Goal: Information Seeking & Learning: Learn about a topic

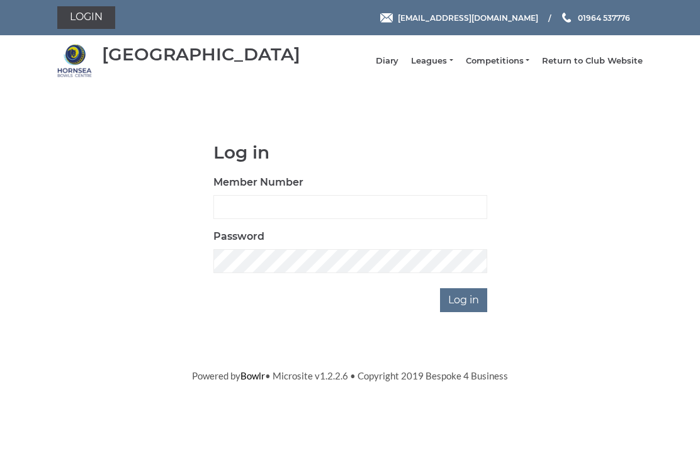
click at [452, 67] on link "Leagues" at bounding box center [432, 60] width 42 height 11
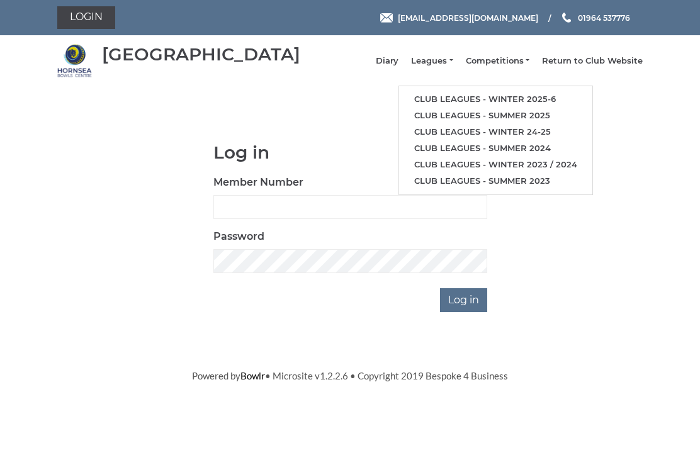
click at [490, 104] on link "Club leagues - Winter 2025-6" at bounding box center [495, 99] width 193 height 16
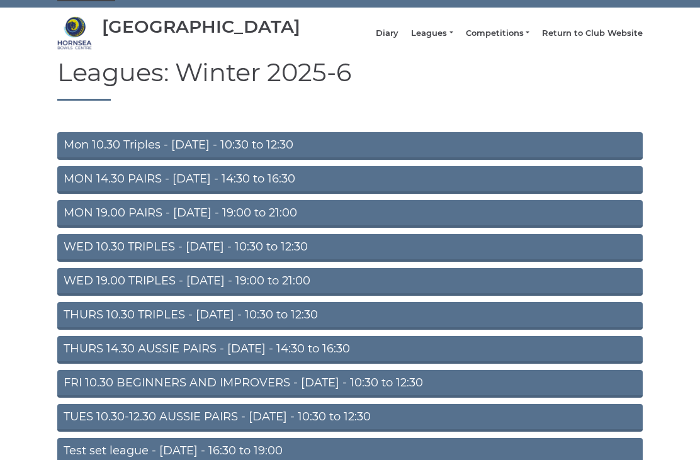
scroll to position [64, 0]
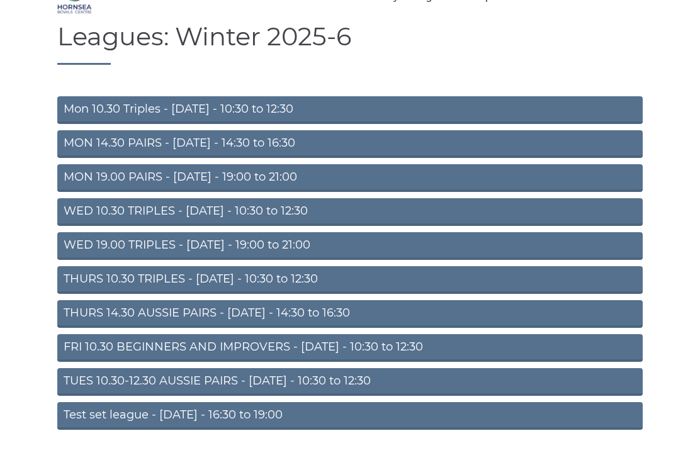
click at [262, 389] on link "TUES 10.30-12.30 AUSSIE PAIRS - [DATE] - 10:30 to 12:30" at bounding box center [349, 382] width 585 height 28
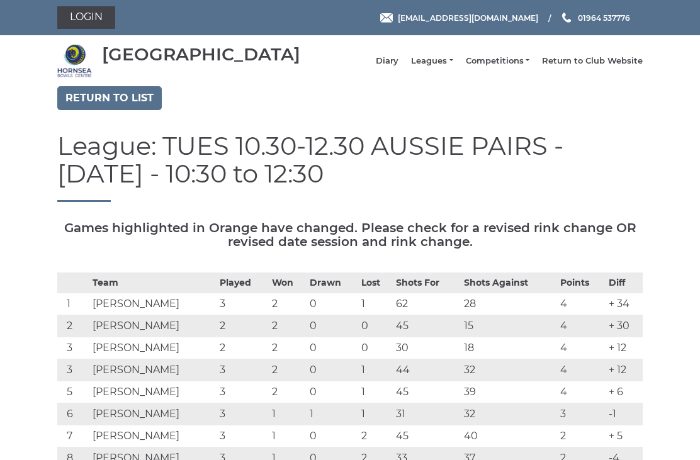
click at [108, 106] on link "Return to list" at bounding box center [109, 98] width 104 height 24
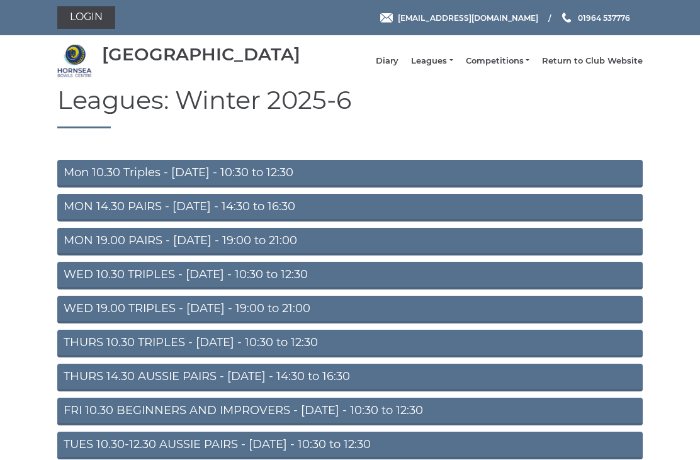
click at [208, 249] on link "MON 19.00 PAIRS - [DATE] - 19:00 to 21:00" at bounding box center [349, 242] width 585 height 28
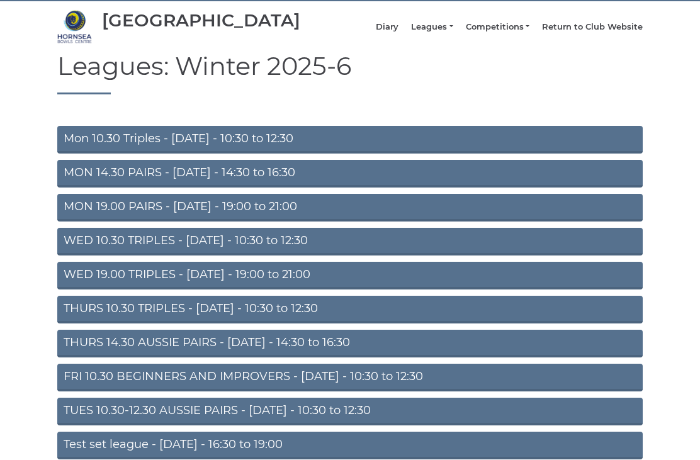
scroll to position [64, 0]
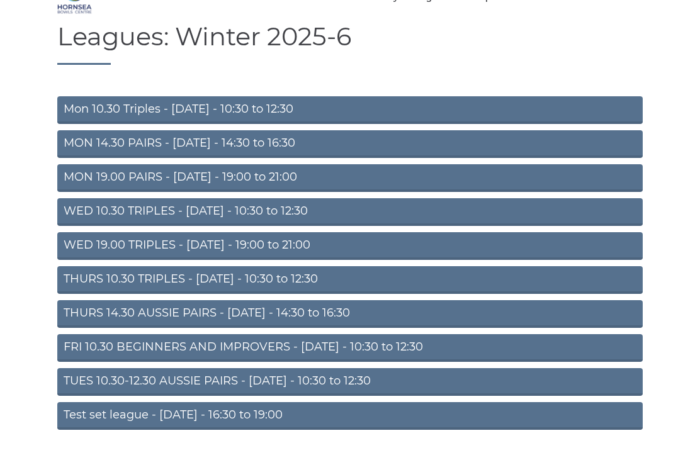
click at [250, 256] on link "WED 19.00 TRIPLES - [DATE] - 19:00 to 21:00" at bounding box center [349, 246] width 585 height 28
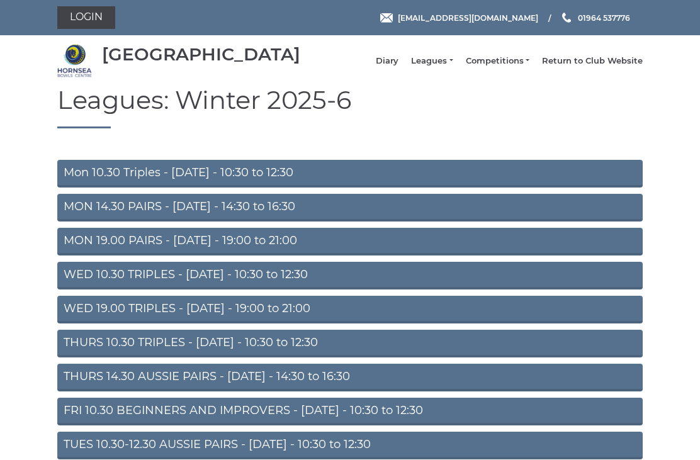
scroll to position [104, 0]
